Goal: Task Accomplishment & Management: Use online tool/utility

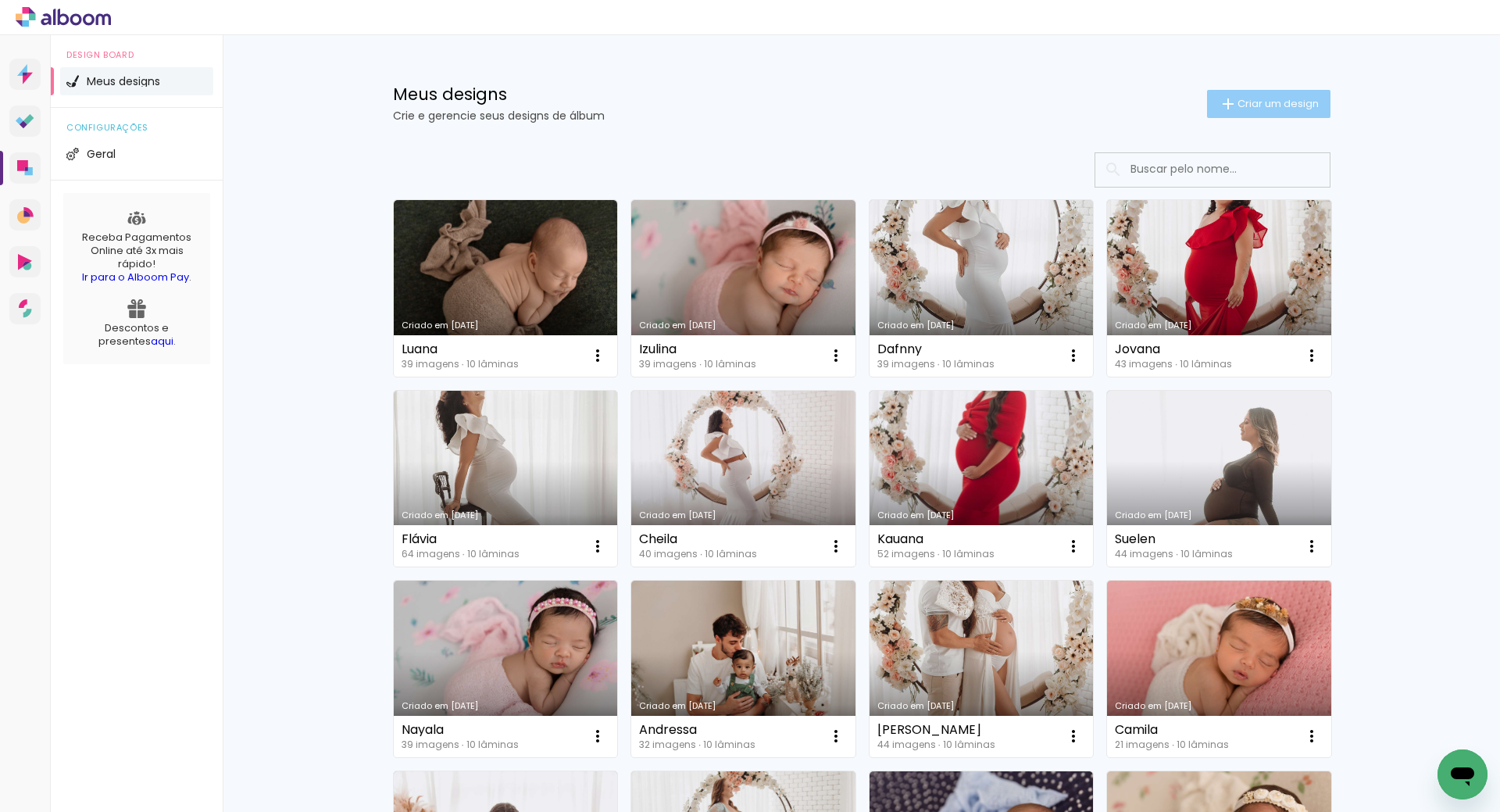
click at [1280, 99] on span "Criar um design" at bounding box center [1278, 103] width 81 height 10
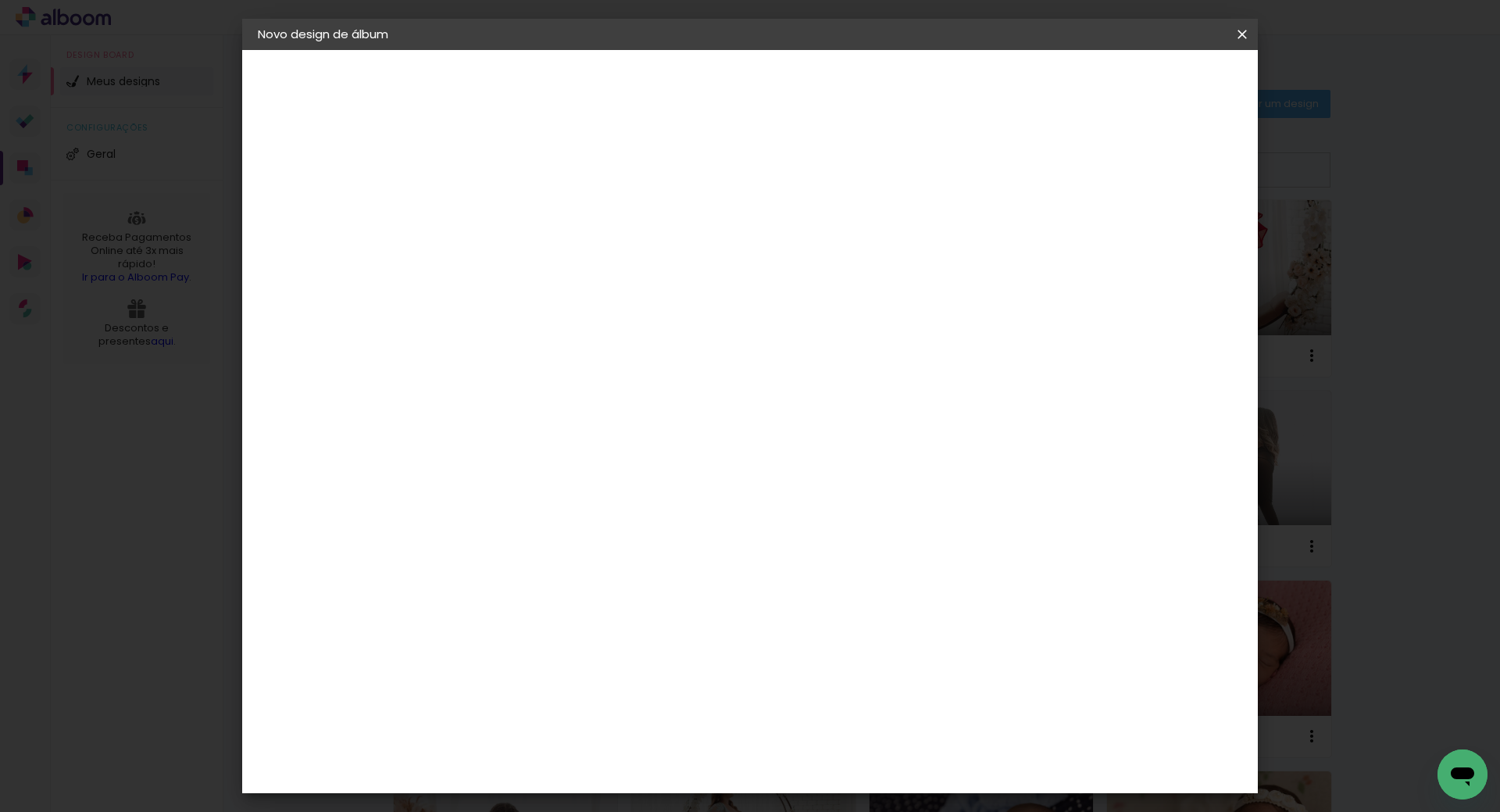
click at [513, 208] on input at bounding box center [513, 209] width 0 height 24
type input "[PERSON_NAME]"
type paper-input "[PERSON_NAME]"
click at [0, 0] on slot "Avançar" at bounding box center [0, 0] width 0 height 0
click at [807, 226] on paper-item "Tamanho Livre" at bounding box center [732, 238] width 150 height 35
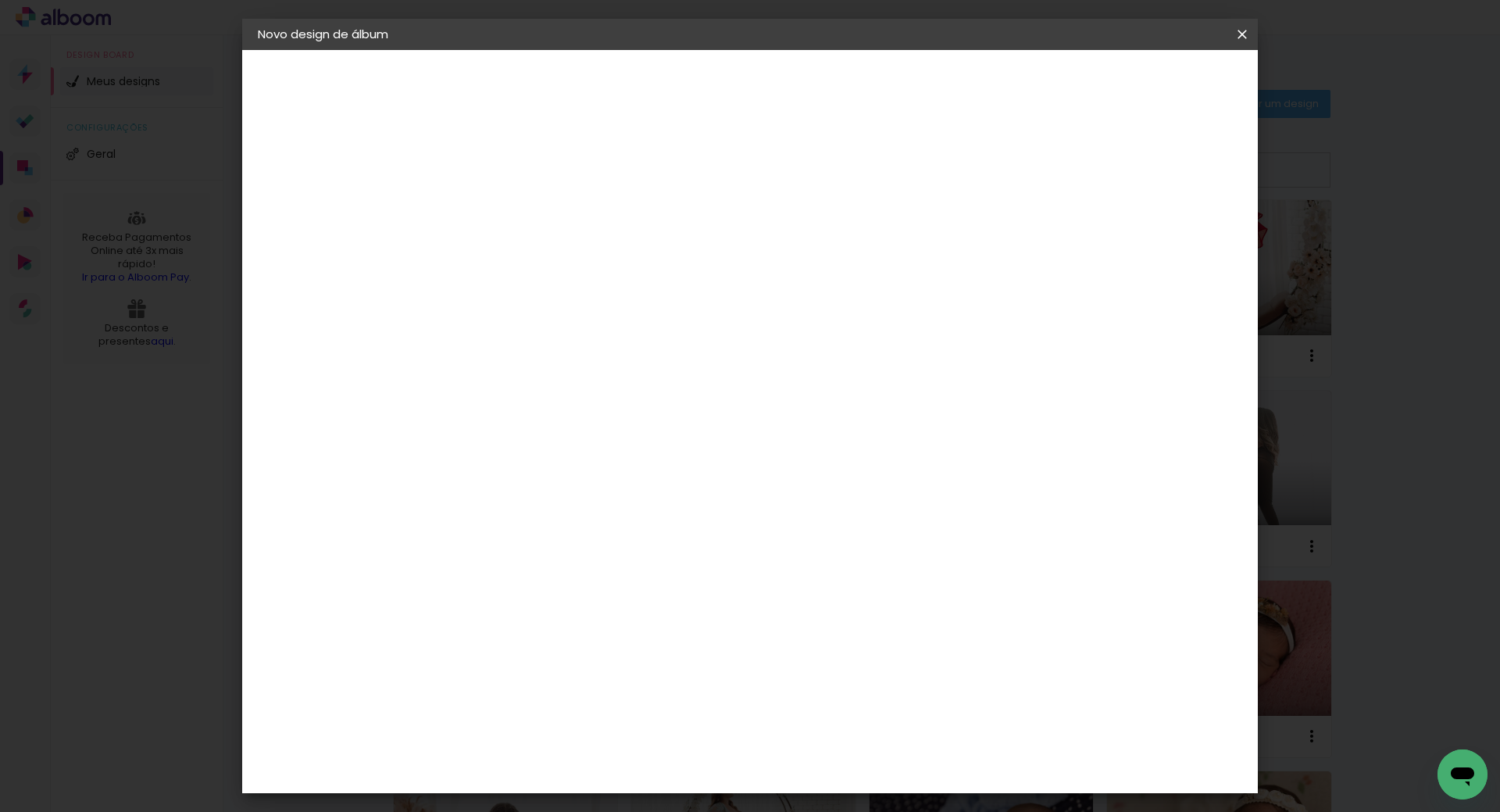
click at [806, 94] on paper-button "Avançar" at bounding box center [767, 82] width 77 height 27
click at [477, 440] on input "30" at bounding box center [464, 443] width 40 height 24
type input "20"
type paper-input "20"
click at [846, 550] on input "60" at bounding box center [837, 550] width 40 height 24
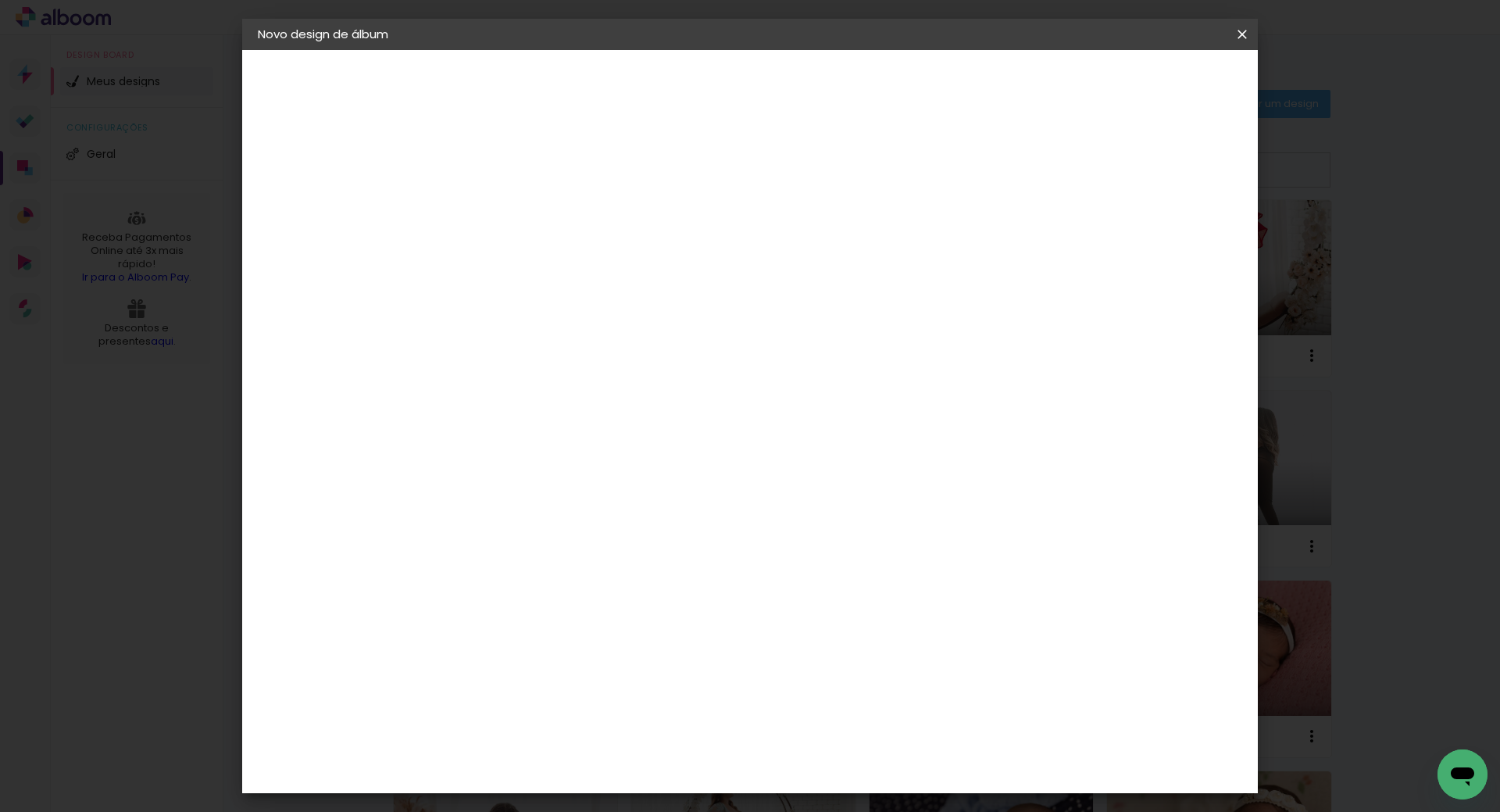
type input "40"
type paper-input "40"
click at [1145, 80] on span "Iniciar design" at bounding box center [1109, 83] width 71 height 11
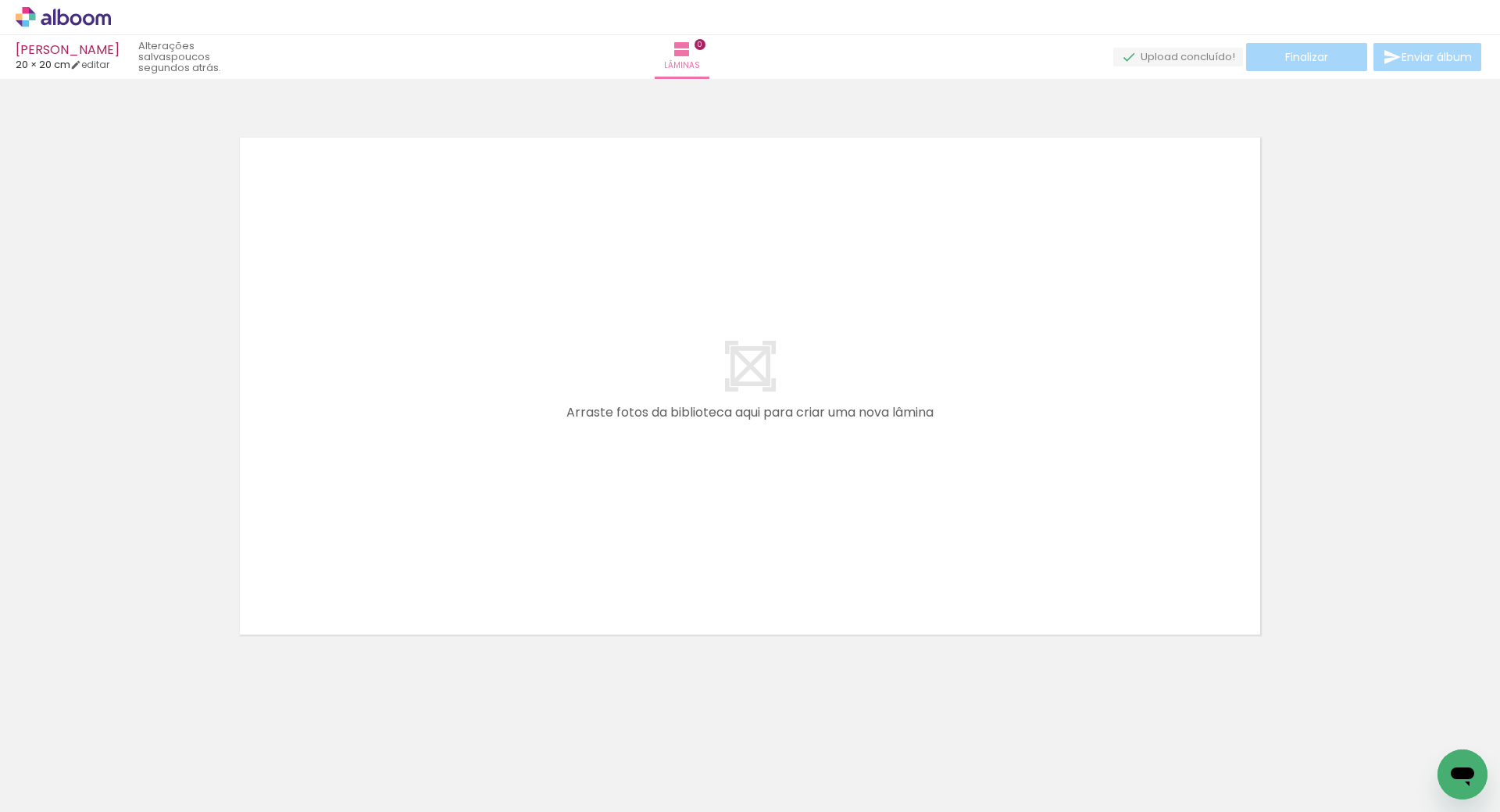
click at [975, 668] on div "Confirmar Cancelar" at bounding box center [750, 379] width 1500 height 600
